Goal: Transaction & Acquisition: Purchase product/service

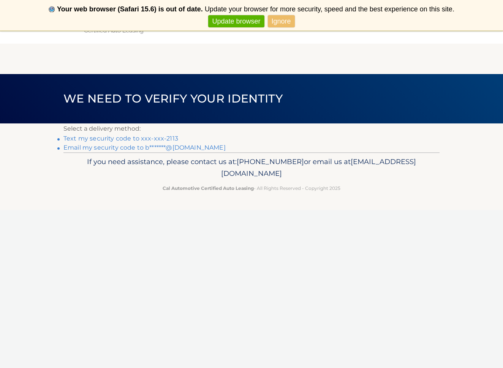
click at [130, 138] on link "Text my security code to xxx-xxx-2113" at bounding box center [120, 138] width 115 height 7
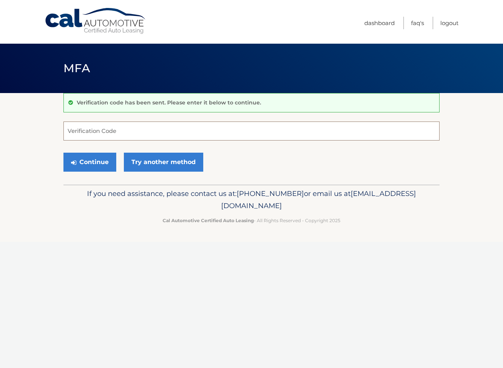
click at [85, 130] on input "Verification Code" at bounding box center [251, 131] width 376 height 19
type input "787358"
click at [88, 165] on button "Continue" at bounding box center [89, 162] width 53 height 19
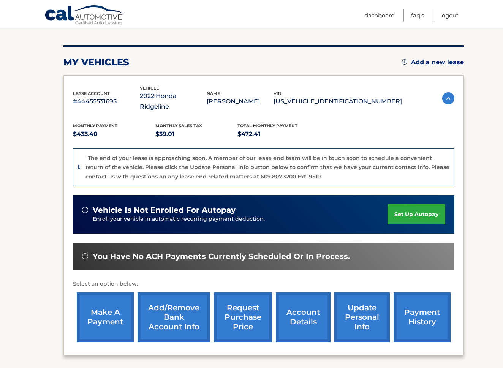
scroll to position [86, 0]
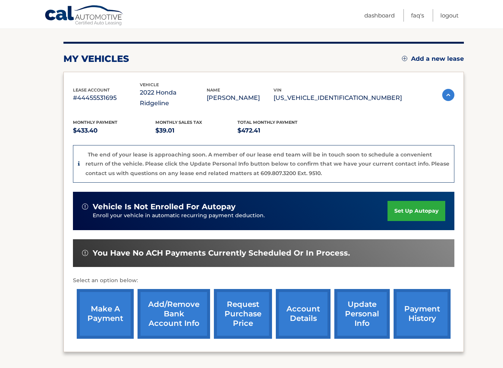
click at [106, 297] on link "make a payment" at bounding box center [105, 314] width 57 height 50
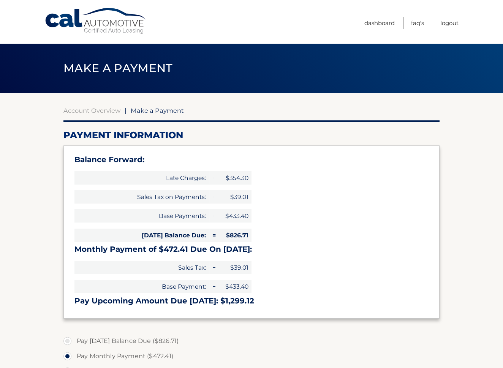
select select "YzM2MTUzOTUtNzQ3OC00NTRiLThmZDUtNmE2OTAyNTJiZjhm"
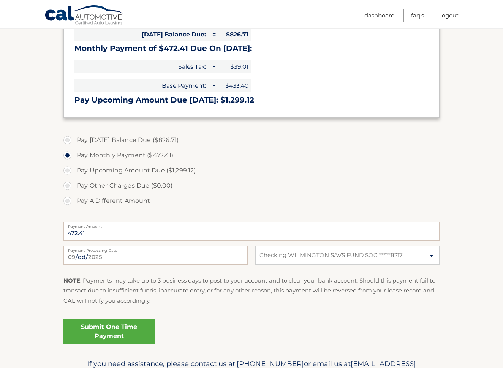
scroll to position [203, 0]
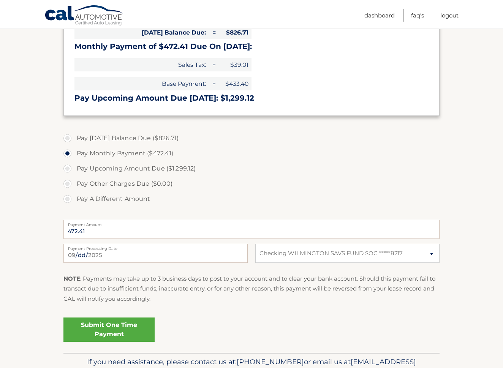
click at [105, 327] on link "Submit One Time Payment" at bounding box center [108, 330] width 91 height 24
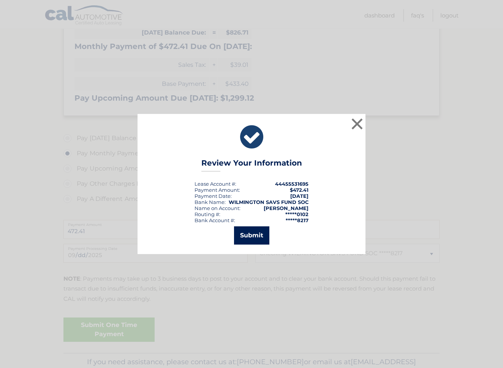
click at [244, 237] on button "Submit" at bounding box center [251, 236] width 35 height 18
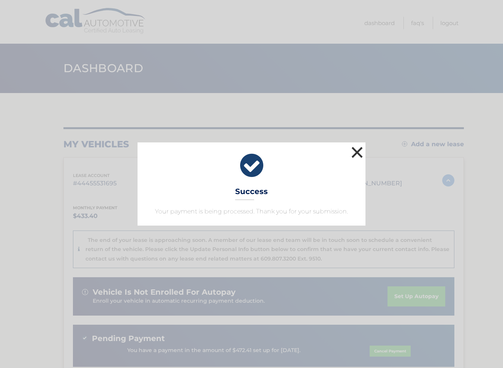
click at [358, 151] on button "×" at bounding box center [357, 152] width 15 height 15
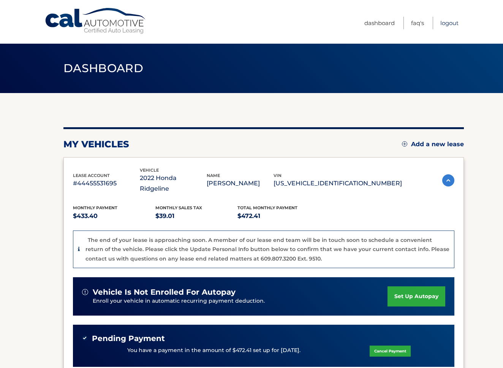
click at [448, 21] on link "Logout" at bounding box center [450, 23] width 18 height 13
